Goal: Find contact information: Find contact information

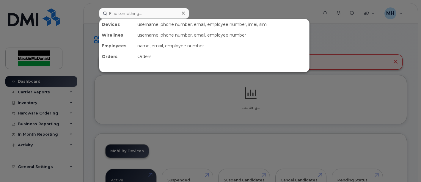
drag, startPoint x: 0, startPoint y: 0, endPoint x: 123, endPoint y: 10, distance: 123.4
click at [123, 10] on input at bounding box center [144, 13] width 90 height 11
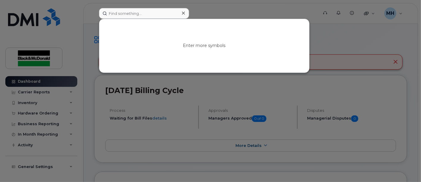
drag, startPoint x: 117, startPoint y: 12, endPoint x: 132, endPoint y: 10, distance: 14.8
click at [117, 12] on input at bounding box center [144, 13] width 90 height 11
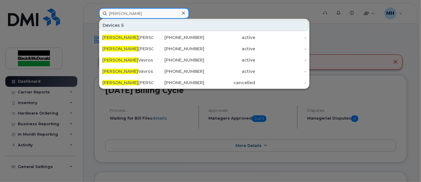
drag, startPoint x: 48, startPoint y: 10, endPoint x: -61, endPoint y: 0, distance: 110.0
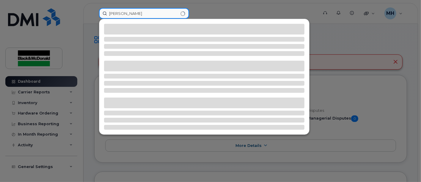
type input "[PERSON_NAME]"
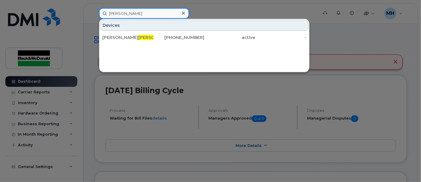
drag, startPoint x: 146, startPoint y: 14, endPoint x: 46, endPoint y: 30, distance: 101.6
paste input
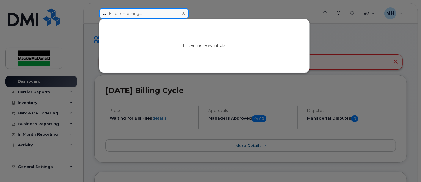
click at [135, 11] on input at bounding box center [144, 13] width 90 height 11
click at [141, 13] on input at bounding box center [144, 13] width 90 height 11
paste input "[PERSON_NAME]"
type input "[PERSON_NAME]"
